Goal: Check status: Check status

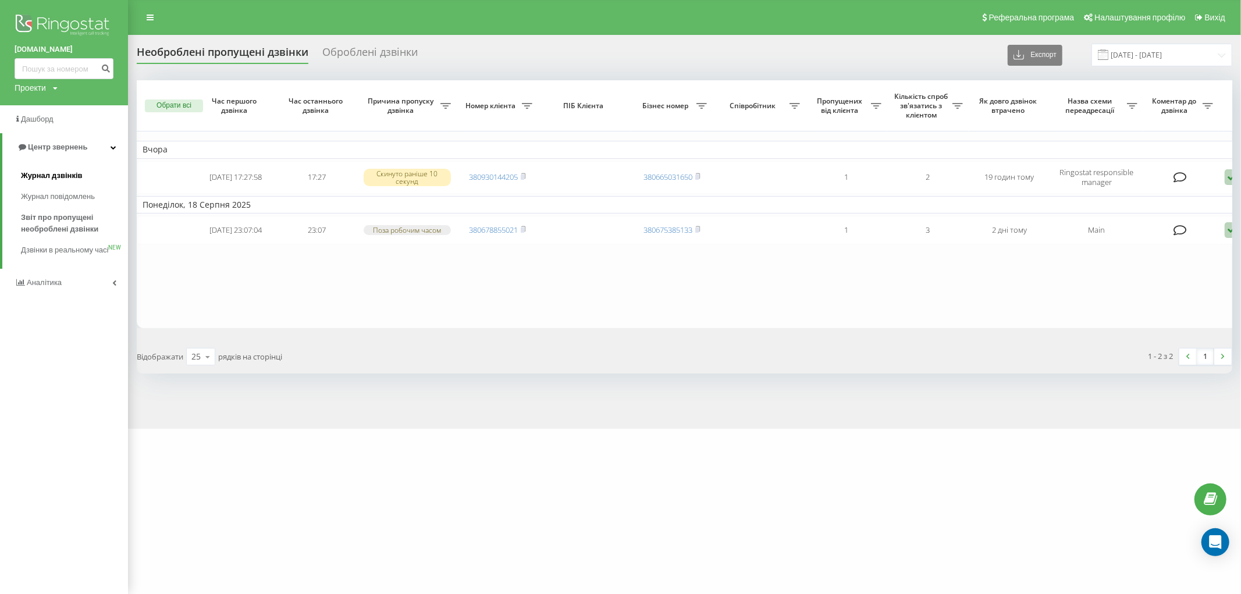
click at [67, 173] on span "Журнал дзвінків" at bounding box center [52, 176] width 62 height 12
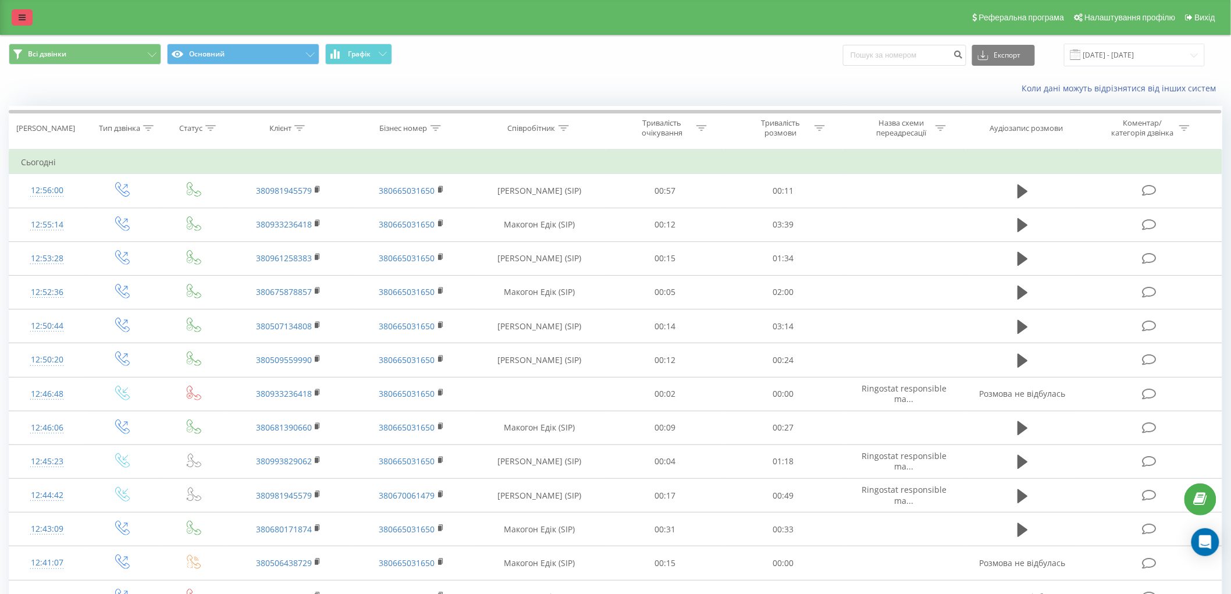
click at [21, 16] on icon at bounding box center [22, 17] width 7 height 8
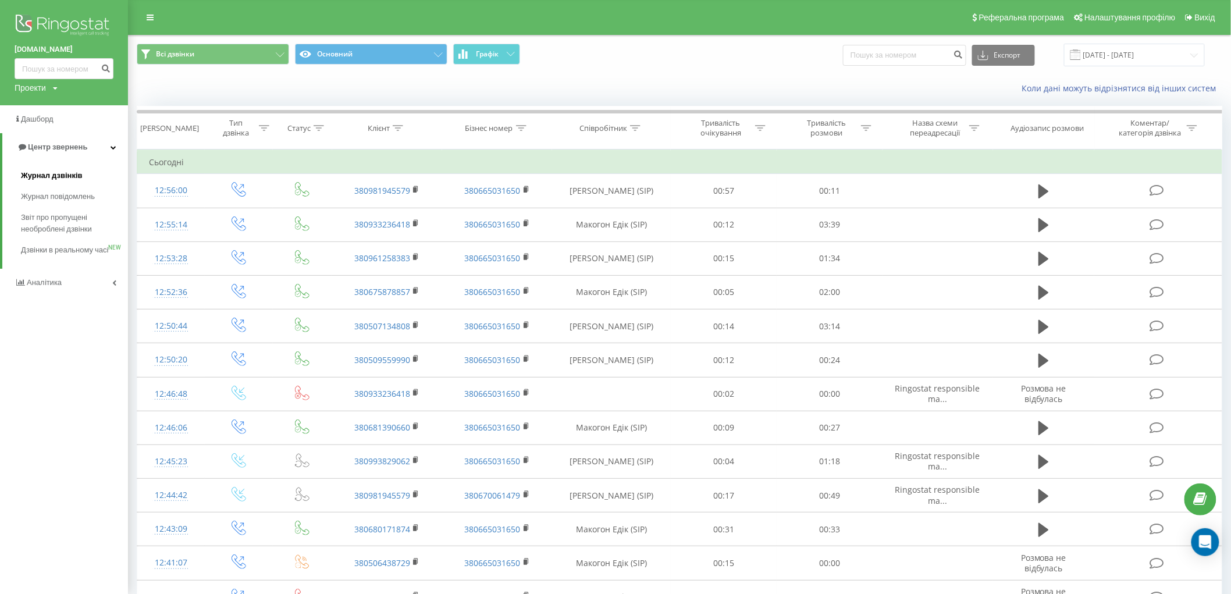
click at [67, 172] on span "Журнал дзвінків" at bounding box center [52, 176] width 62 height 12
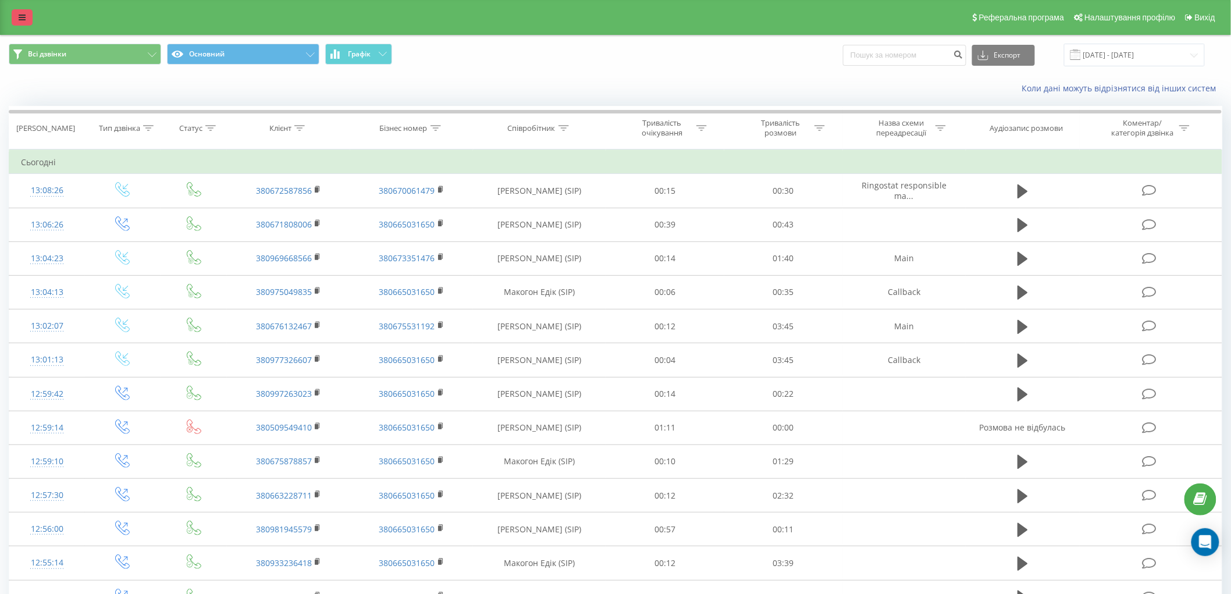
click at [24, 19] on icon at bounding box center [22, 17] width 7 height 8
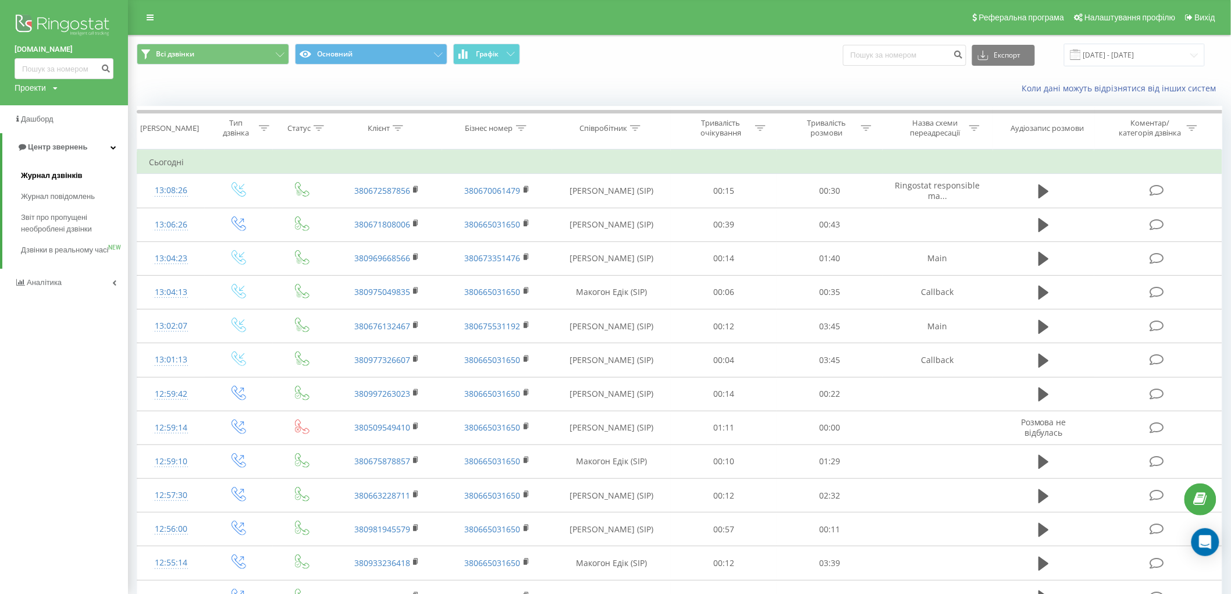
click at [72, 175] on span "Журнал дзвінків" at bounding box center [52, 176] width 62 height 12
click at [67, 222] on span "Звіт про пропущені необроблені дзвінки" at bounding box center [71, 223] width 101 height 23
